Goal: Browse casually

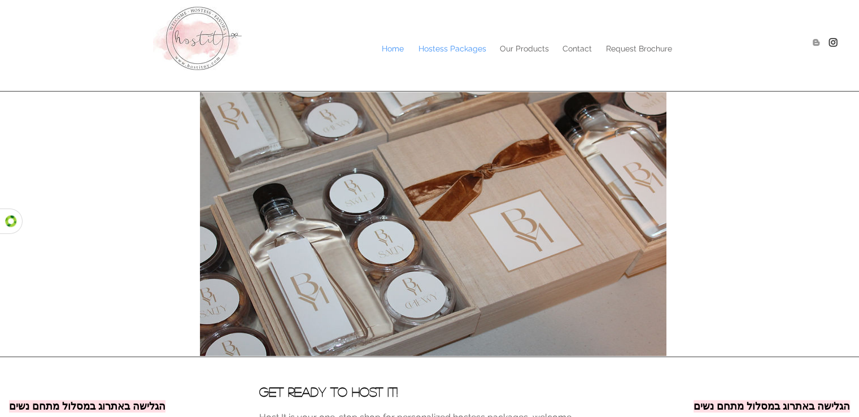
click at [486, 50] on p "Hostess Packages" at bounding box center [452, 48] width 79 height 17
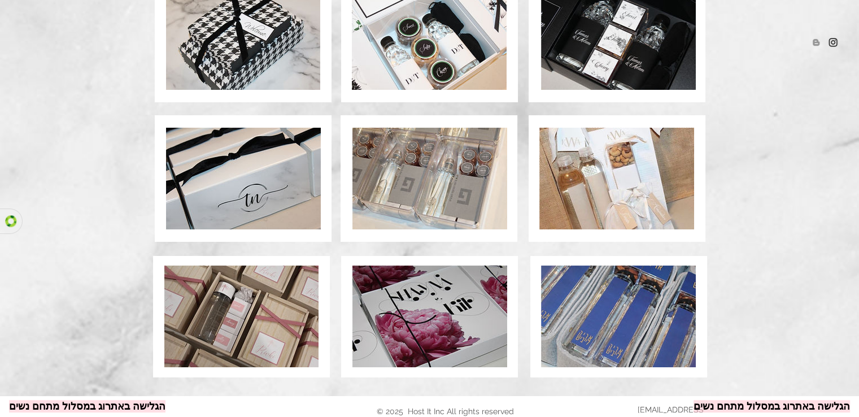
scroll to position [827, 0]
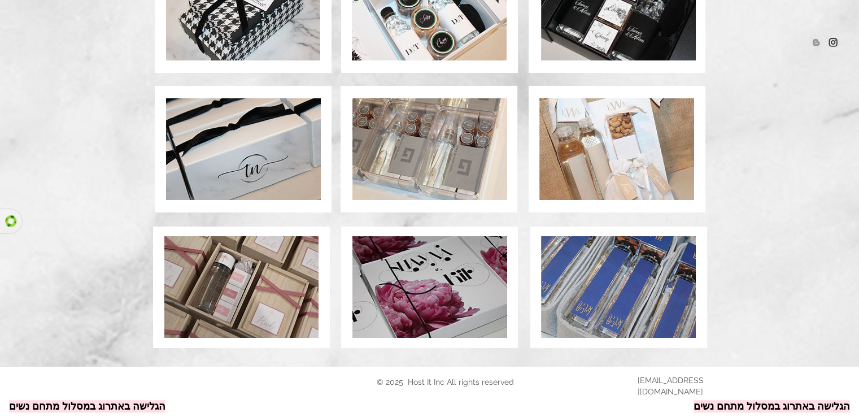
click at [579, 127] on img at bounding box center [617, 149] width 155 height 102
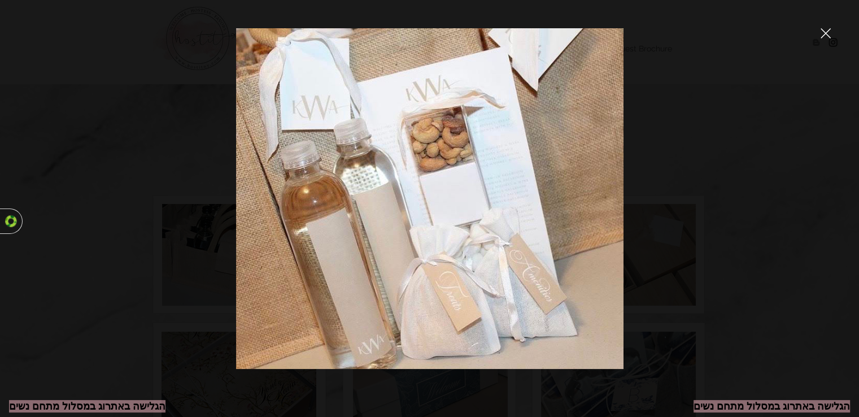
click at [762, 68] on div at bounding box center [429, 208] width 859 height 417
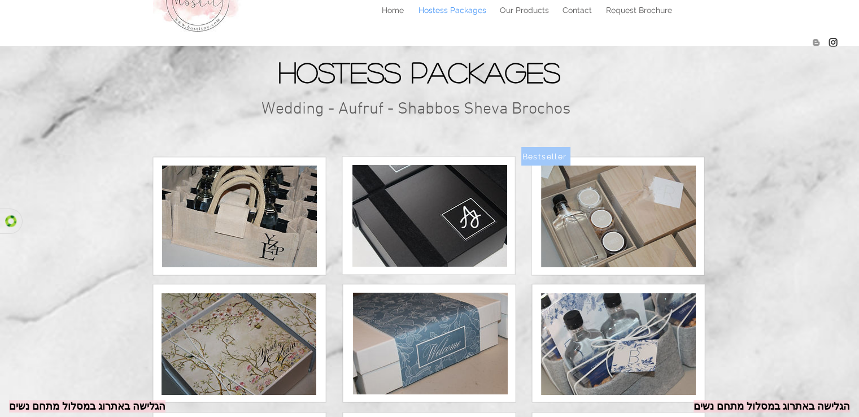
scroll to position [36, 0]
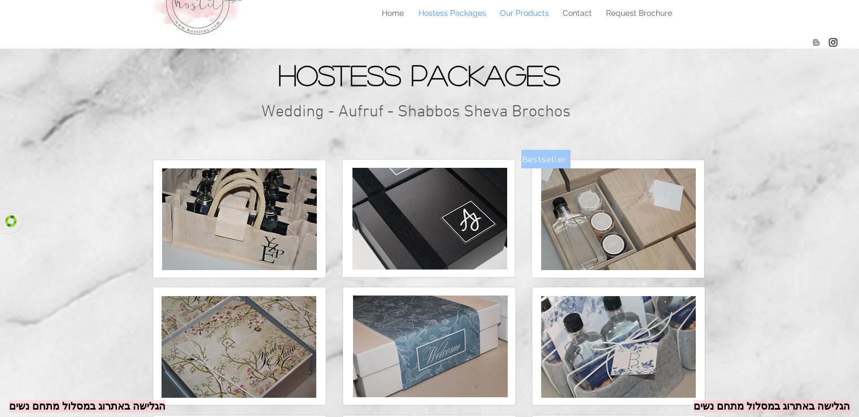
click at [535, 14] on p "Our Products" at bounding box center [524, 13] width 60 height 17
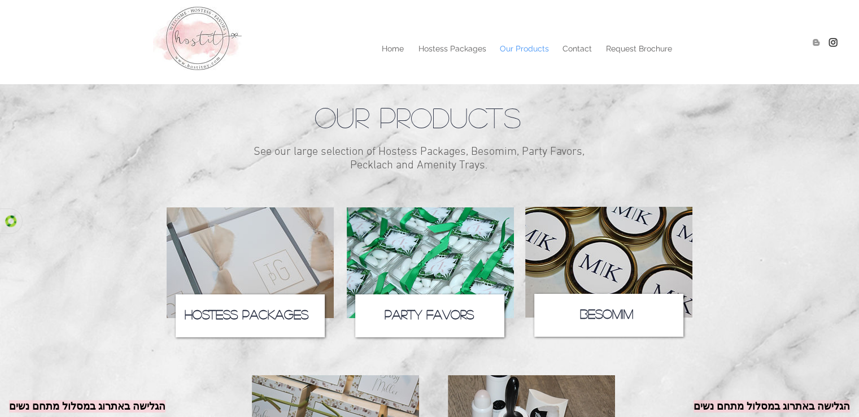
scroll to position [170, 0]
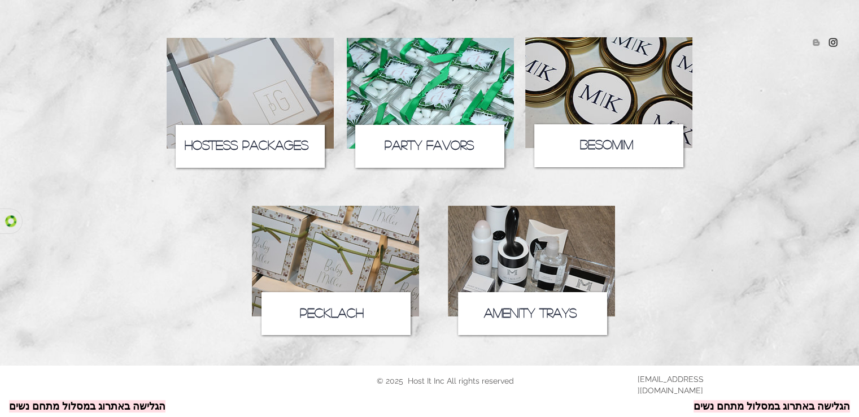
click at [269, 130] on icon at bounding box center [250, 146] width 149 height 43
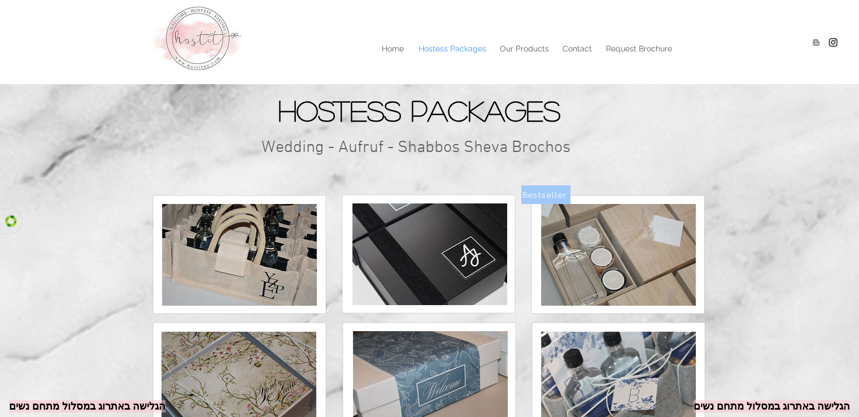
click at [371, 246] on img at bounding box center [430, 254] width 155 height 102
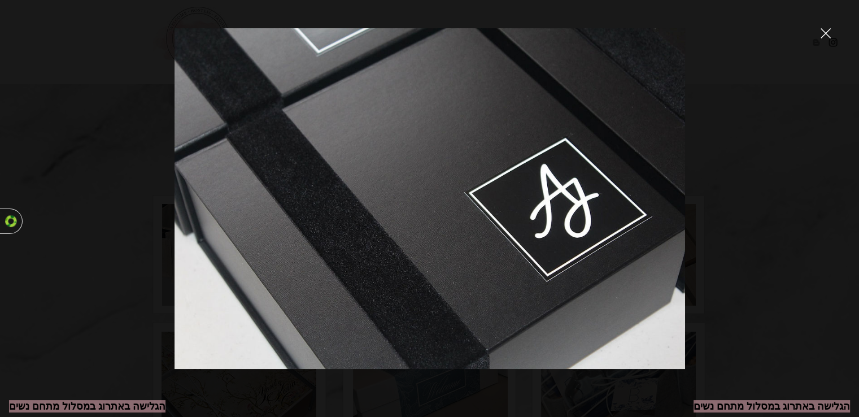
click at [771, 283] on div at bounding box center [429, 208] width 859 height 417
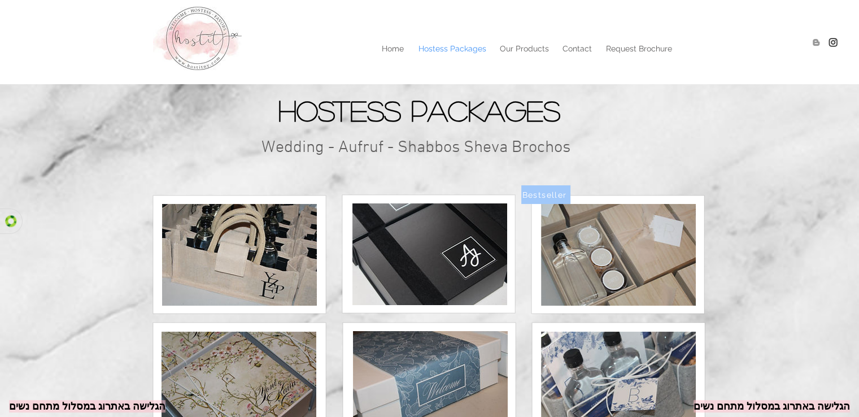
click at [219, 262] on img at bounding box center [239, 255] width 155 height 102
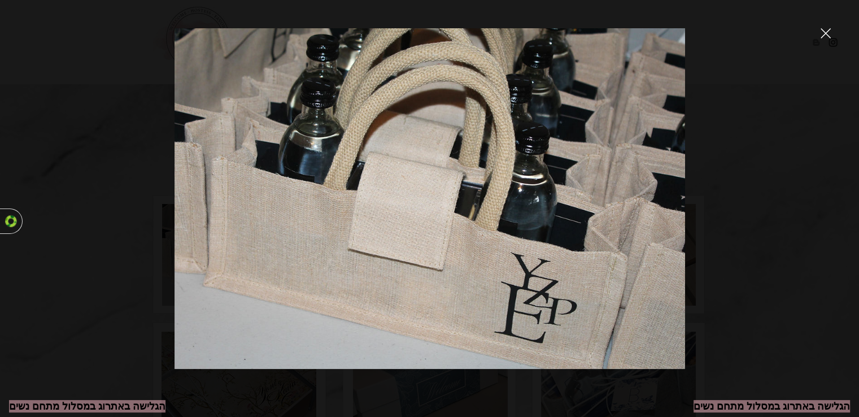
click at [732, 110] on div at bounding box center [429, 208] width 859 height 417
